Goal: Information Seeking & Learning: Learn about a topic

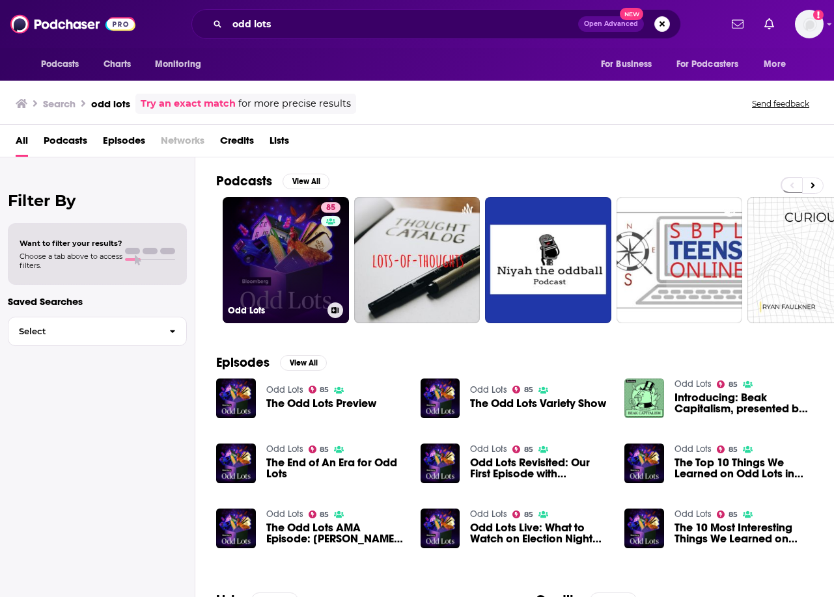
click at [273, 214] on link "85 Odd Lots" at bounding box center [286, 260] width 126 height 126
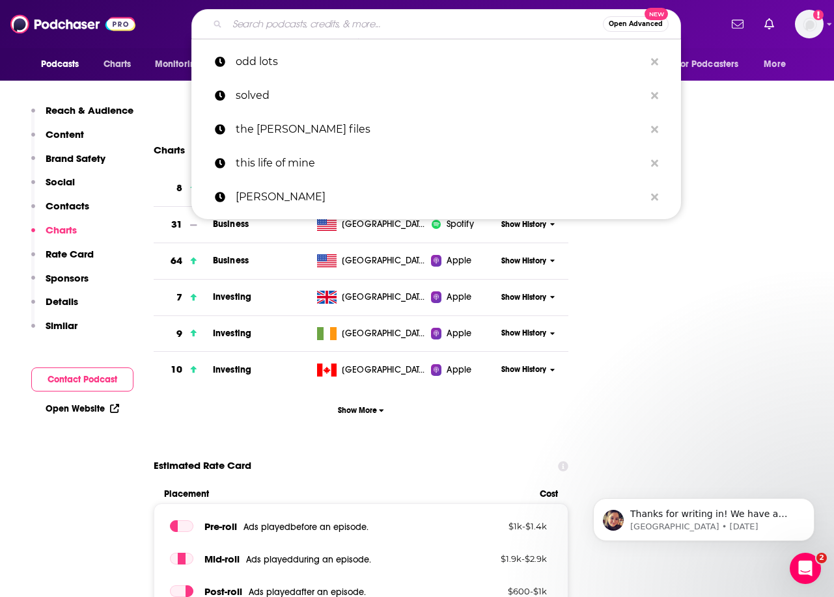
click at [331, 21] on input "Search podcasts, credits, & more..." at bounding box center [414, 24] width 375 height 21
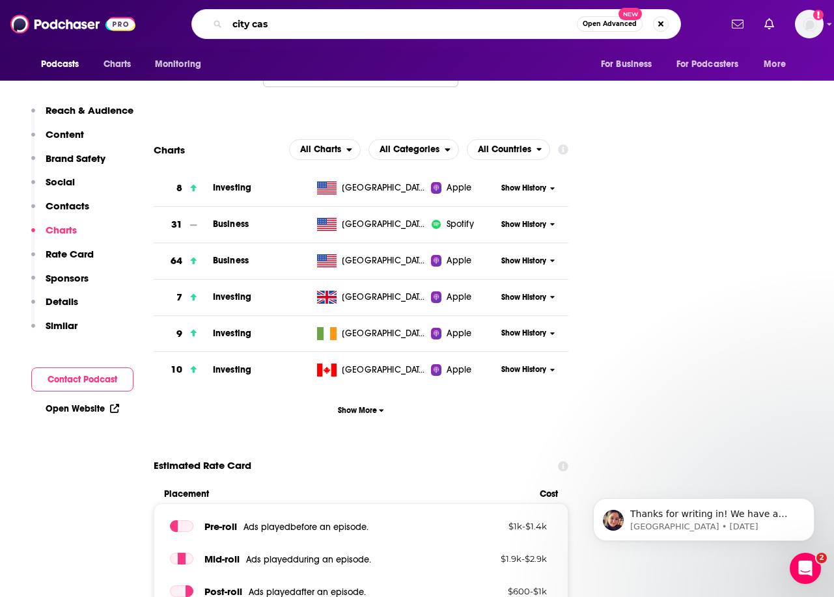
type input "city cast"
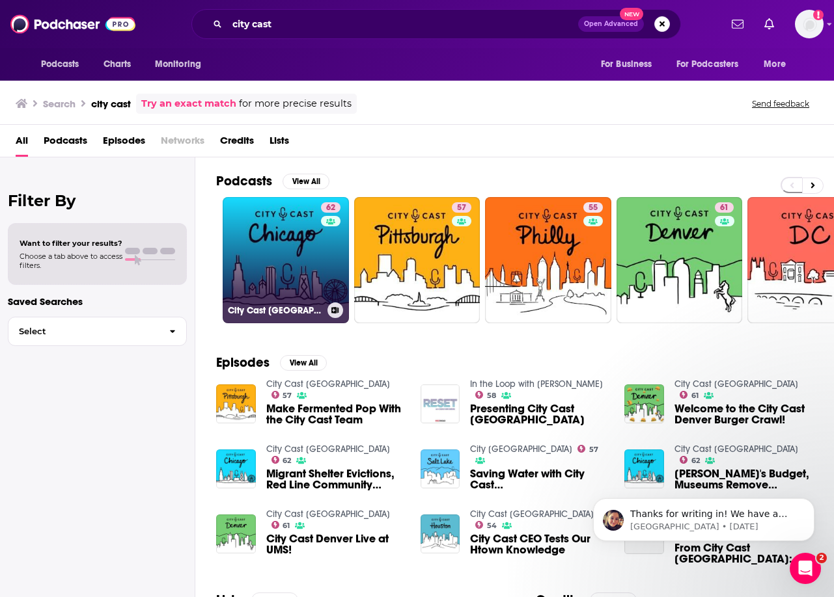
click at [282, 266] on link "62 City Cast [GEOGRAPHIC_DATA]" at bounding box center [286, 260] width 126 height 126
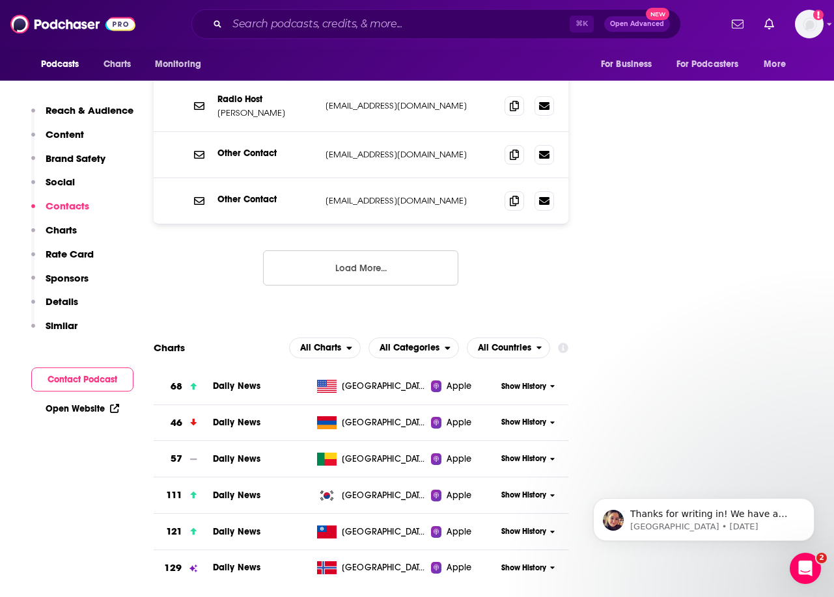
scroll to position [1557, 0]
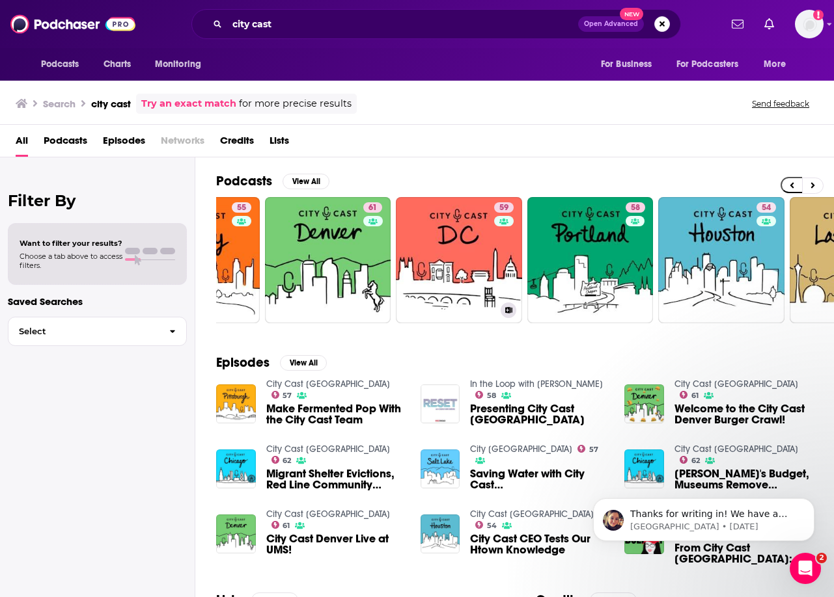
scroll to position [0, 578]
